Goal: Information Seeking & Learning: Learn about a topic

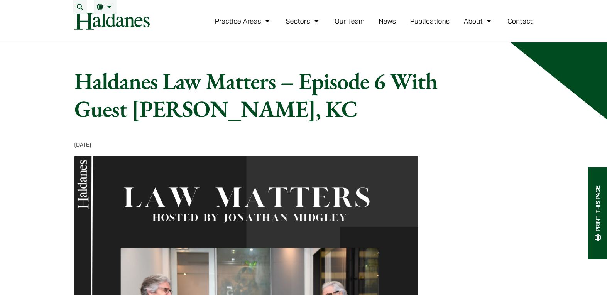
click at [350, 25] on link "Our Team" at bounding box center [350, 21] width 30 height 9
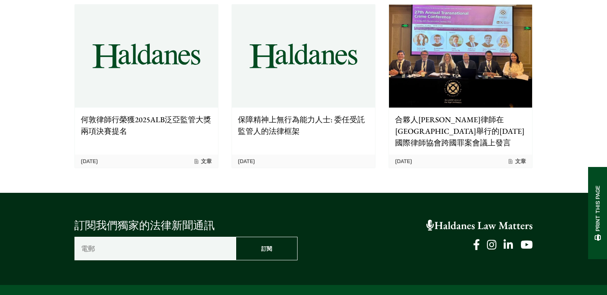
scroll to position [618, 0]
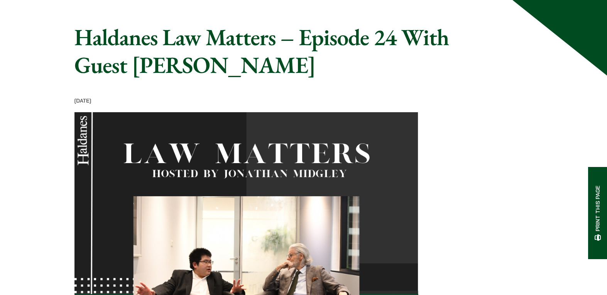
scroll to position [193, 0]
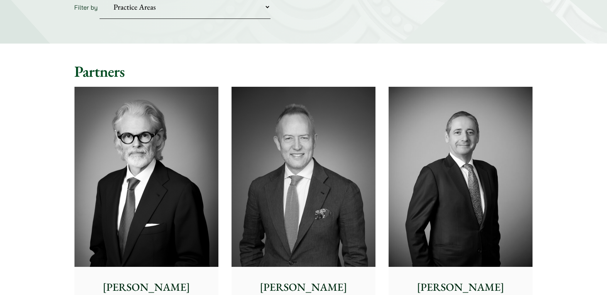
scroll to position [232, 0]
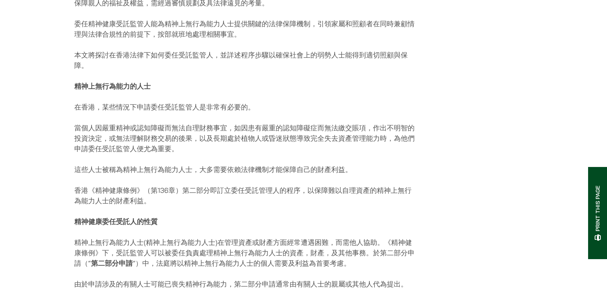
scroll to position [463, 0]
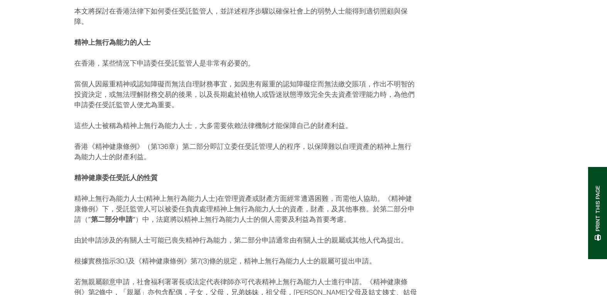
click at [402, 207] on p "精神上無行為能力人士(精神上無行為能力人士)在管理資產或財產方面經常遭遇困難，而需他人協助。《精神健康條例》下，受託監管人可以被委任負責處理精神上無行為能力人…" at bounding box center [247, 208] width 344 height 31
click at [307, 106] on p "當個人因嚴重精神或認知障礙而無法自理財務事宜，如因患有嚴重的認知障礙症而無法繳交賬項，作出不明智的投資決定，或無法理解財務交易的後果，以及長期處於植物人或昏迷…" at bounding box center [247, 94] width 344 height 31
click at [365, 143] on div "[DATE] 面對失去精神行為能力的摯親，對相關人士而言往往是極具情感挑戰性又複雜的處境。 保障親人的福祉及權益，需經過審慎規劃及具法律遠見的考量。 委任精神…" at bounding box center [247, 243] width 344 height 1131
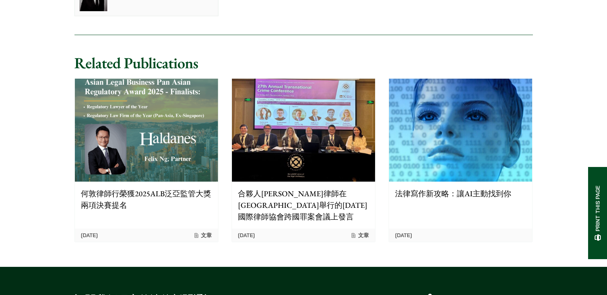
scroll to position [1390, 0]
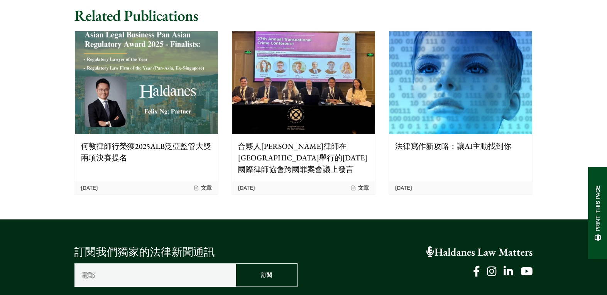
click at [439, 143] on p "法律寫作新攻略：讓AI主動找到你" at bounding box center [460, 147] width 131 height 12
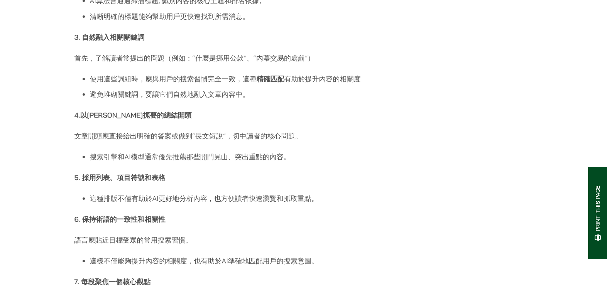
scroll to position [1043, 0]
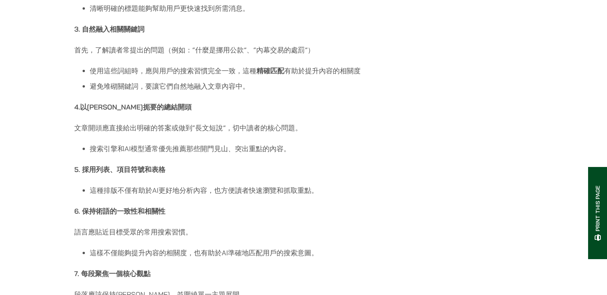
click at [346, 175] on p "5. 採用列表、項目符號和表格" at bounding box center [247, 170] width 344 height 10
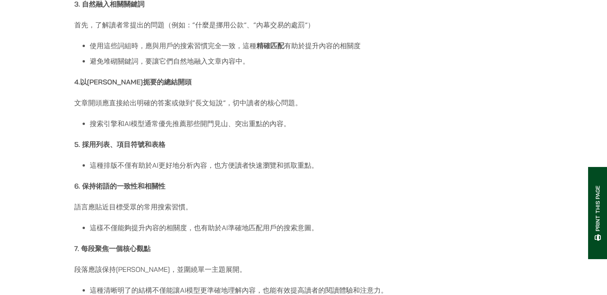
scroll to position [1081, 0]
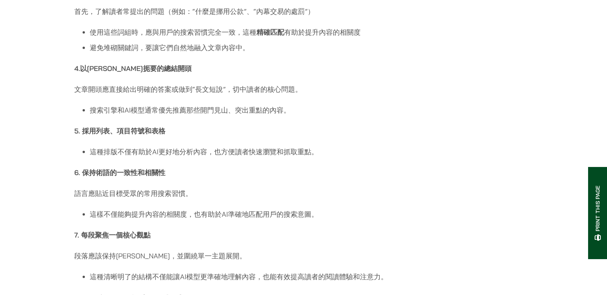
click at [350, 178] on p "6. 保持術語的一致性和相關性" at bounding box center [247, 173] width 344 height 10
click at [362, 175] on p "6. 保持術語的一致性和相關性" at bounding box center [247, 173] width 344 height 10
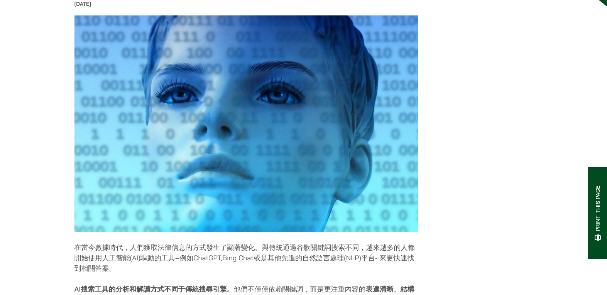
scroll to position [0, 0]
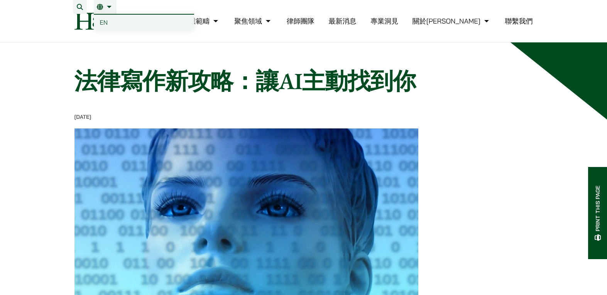
click at [105, 22] on span "EN" at bounding box center [104, 23] width 8 height 8
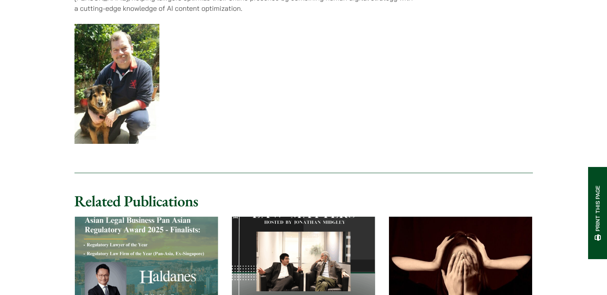
scroll to position [1622, 0]
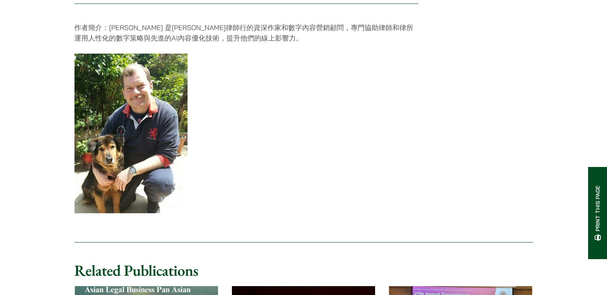
scroll to position [1545, 0]
